Goal: Find specific page/section: Find specific page/section

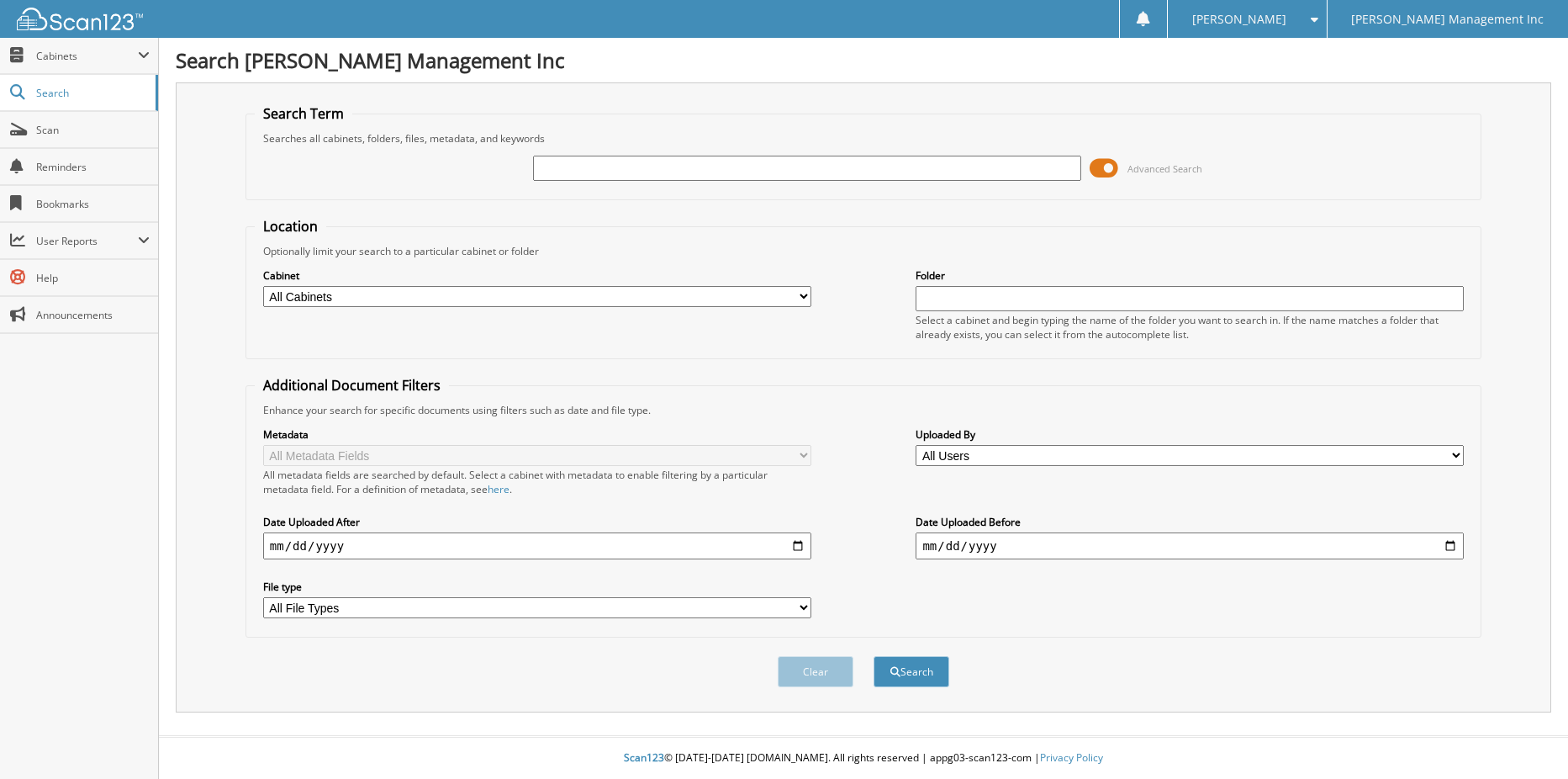
click at [680, 170] on input "text" at bounding box center [807, 168] width 549 height 25
type input "858135"
click at [874, 656] on button "Search" at bounding box center [911, 671] width 76 height 31
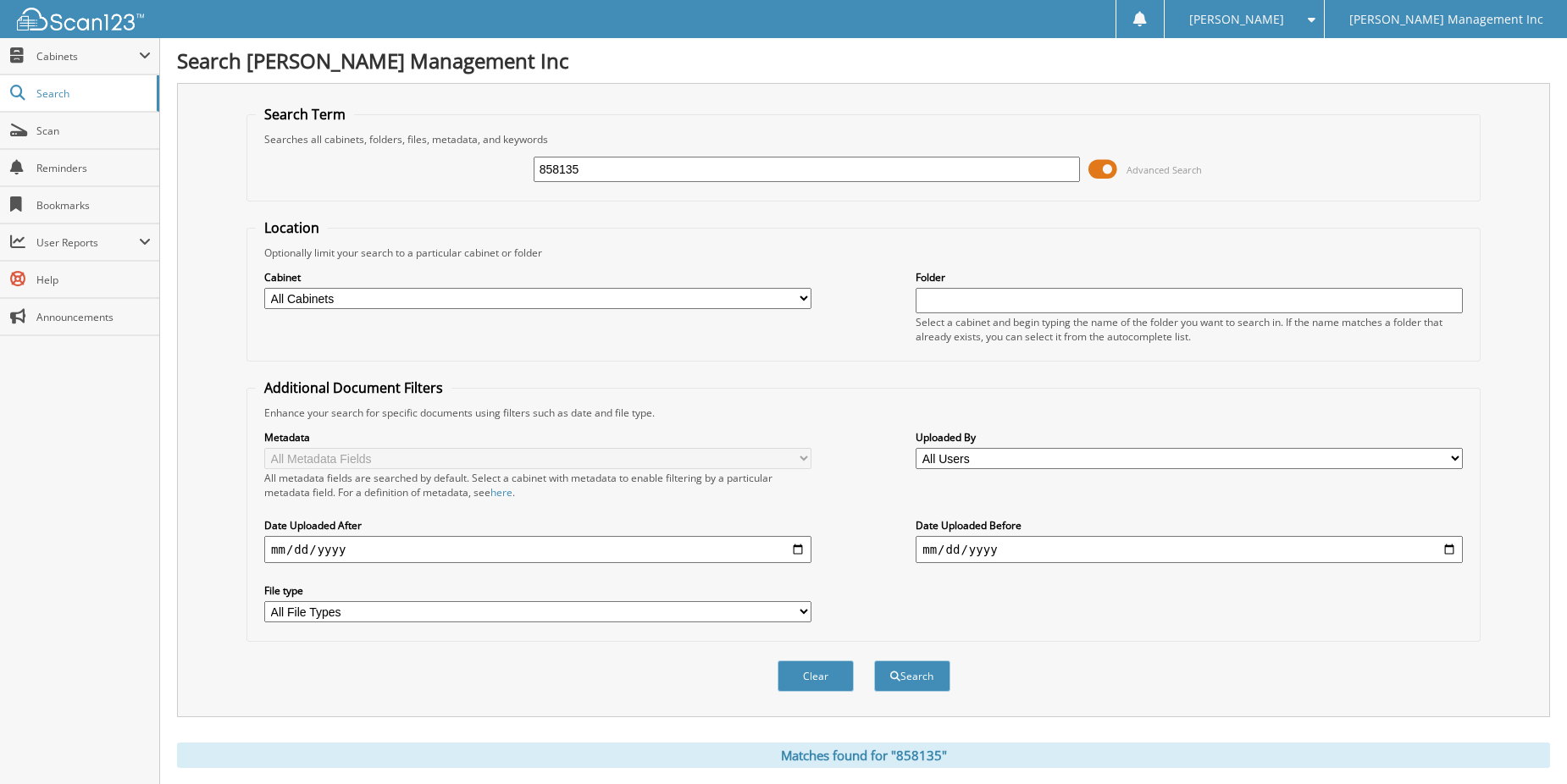
scroll to position [423, 0]
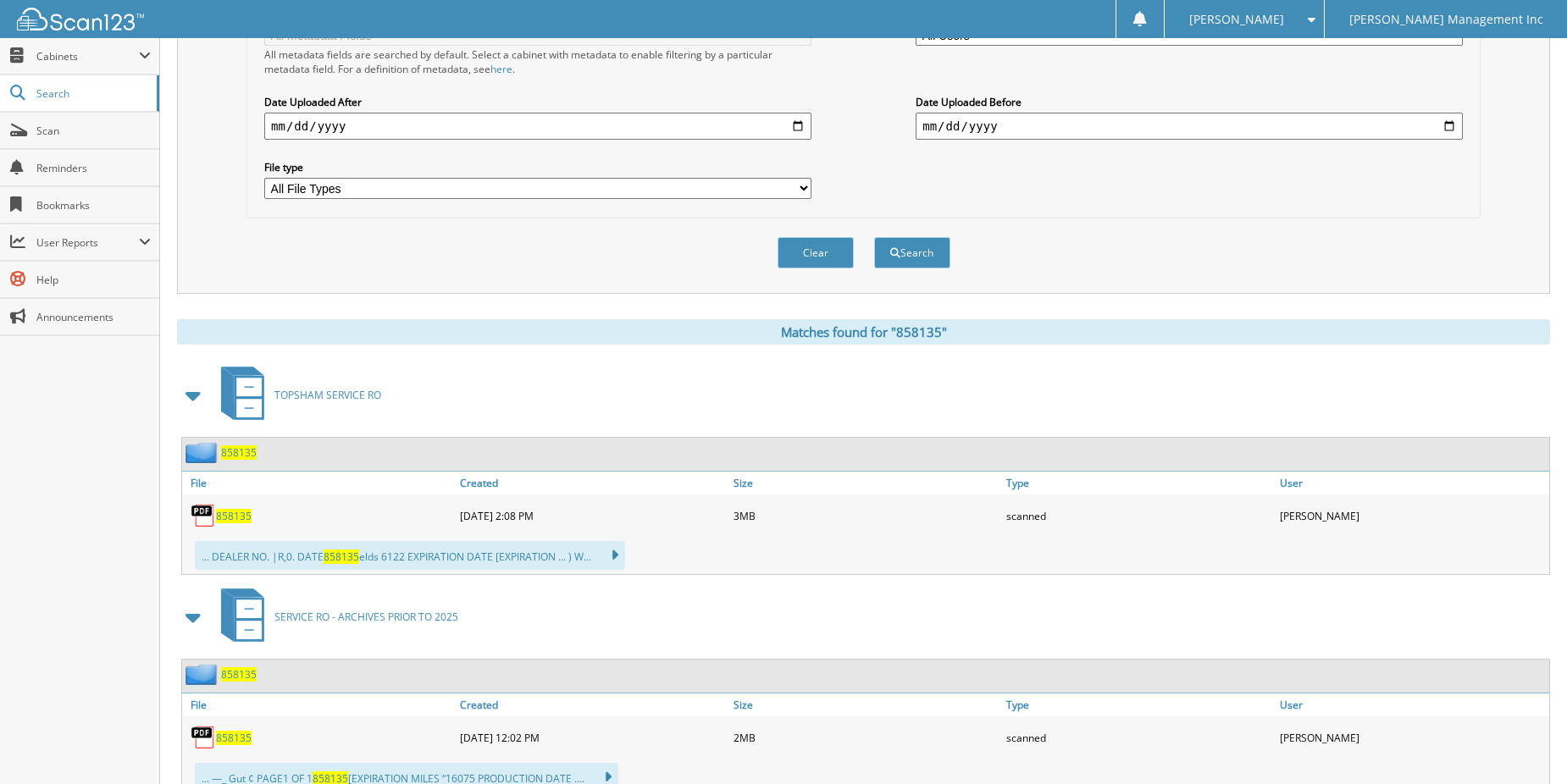
click at [222, 514] on span "858135" at bounding box center [234, 515] width 36 height 14
